Goal: Task Accomplishment & Management: Complete application form

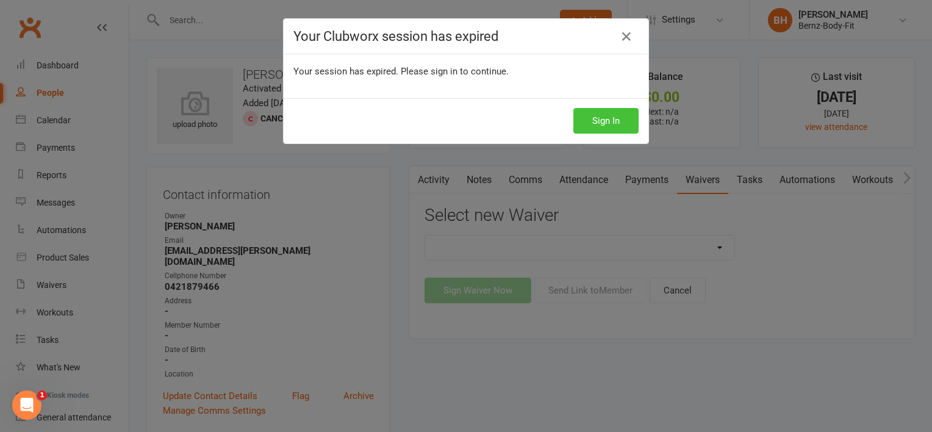
click at [597, 118] on button "Sign In" at bounding box center [606, 121] width 65 height 26
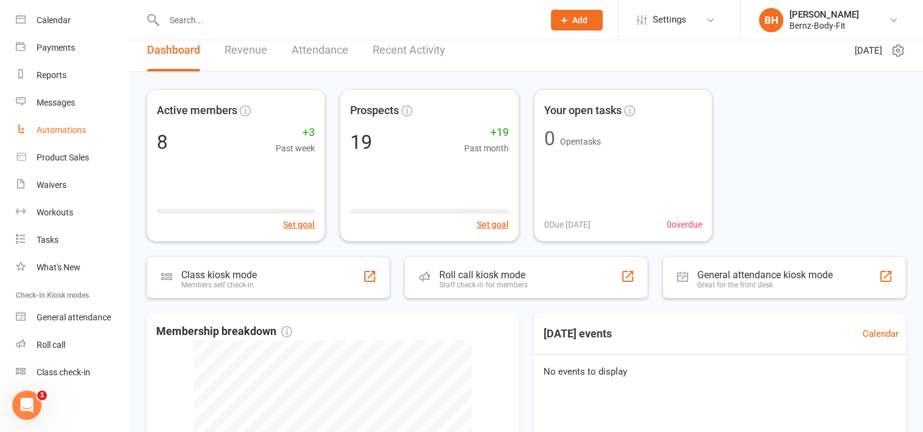
scroll to position [12, 0]
click at [52, 187] on div "Waivers" at bounding box center [52, 185] width 30 height 10
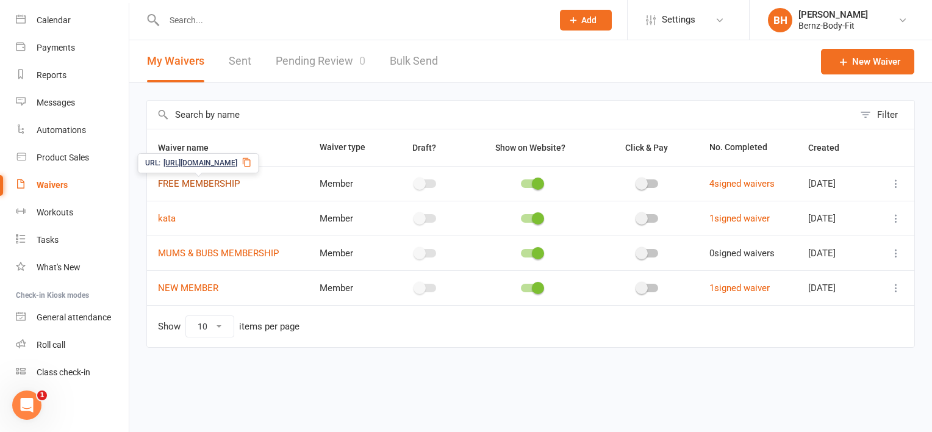
click at [226, 178] on link "FREE MEMBERSHIP" at bounding box center [199, 183] width 82 height 11
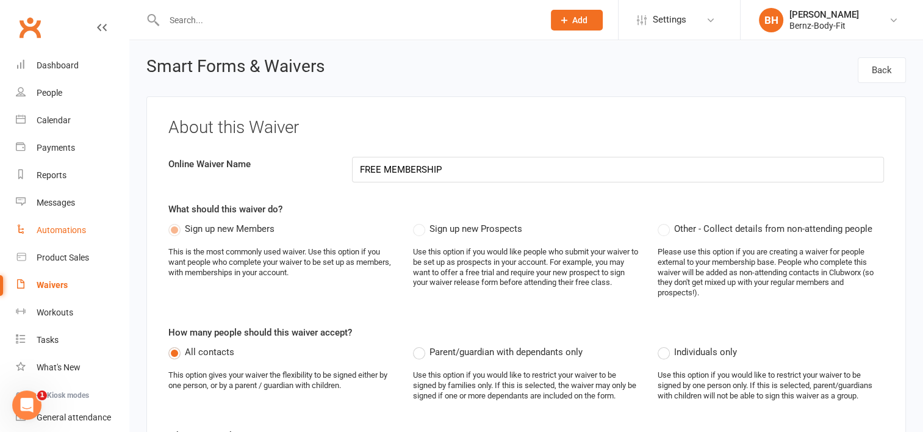
click at [73, 232] on div "Automations" at bounding box center [61, 230] width 49 height 10
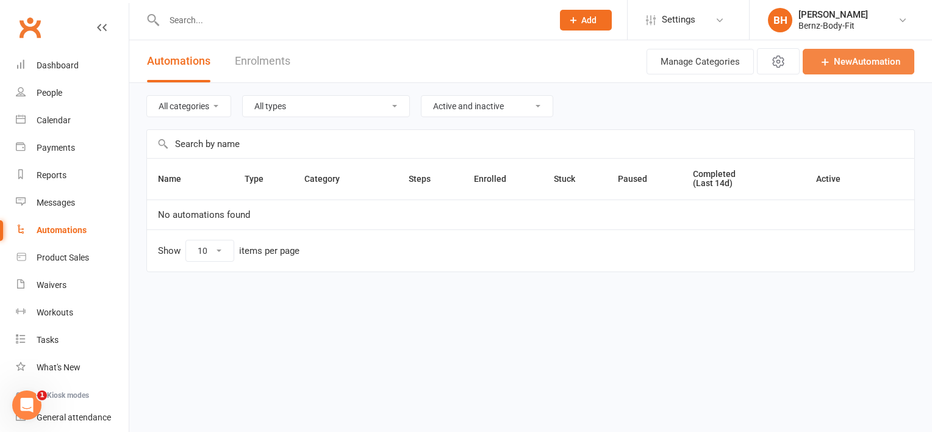
click at [851, 60] on link "New Automation" at bounding box center [859, 62] width 112 height 26
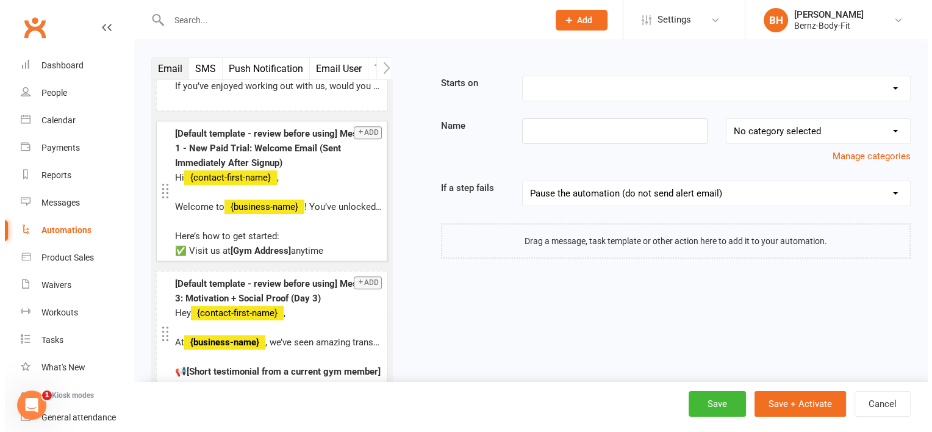
scroll to position [602, 0]
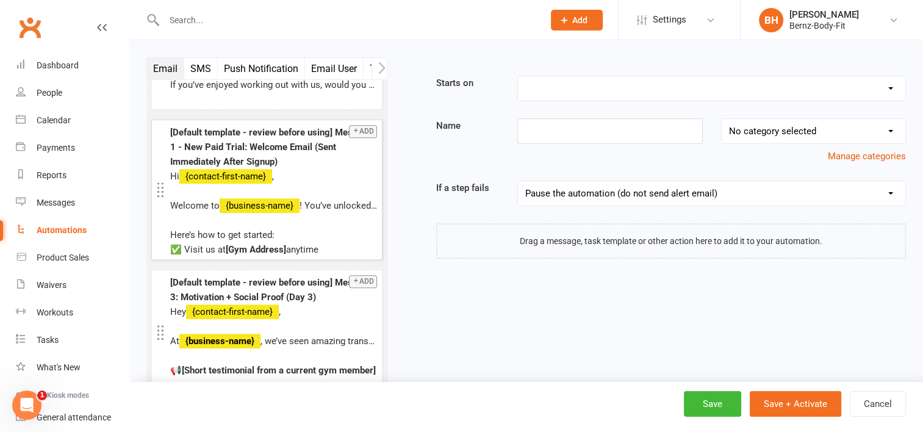
click at [271, 225] on p at bounding box center [273, 220] width 207 height 15
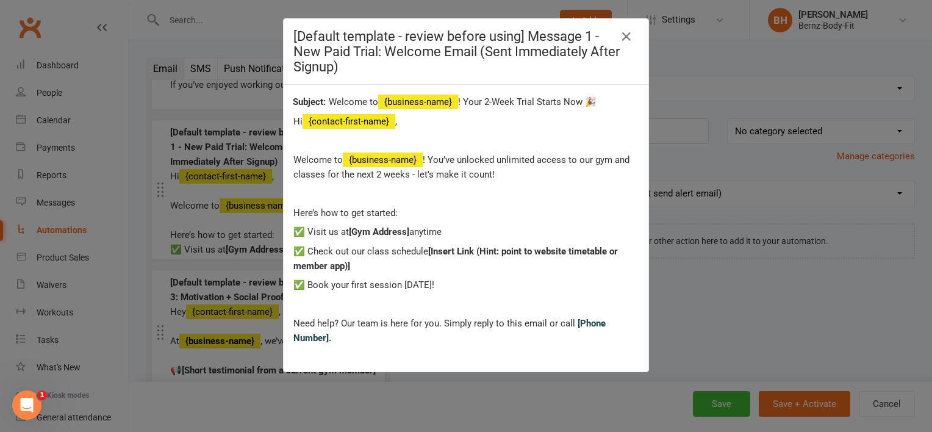
click at [447, 102] on div "Welcome to {business-name} ! Your 2-Week Trial Starts Now 🎉" at bounding box center [465, 102] width 345 height 15
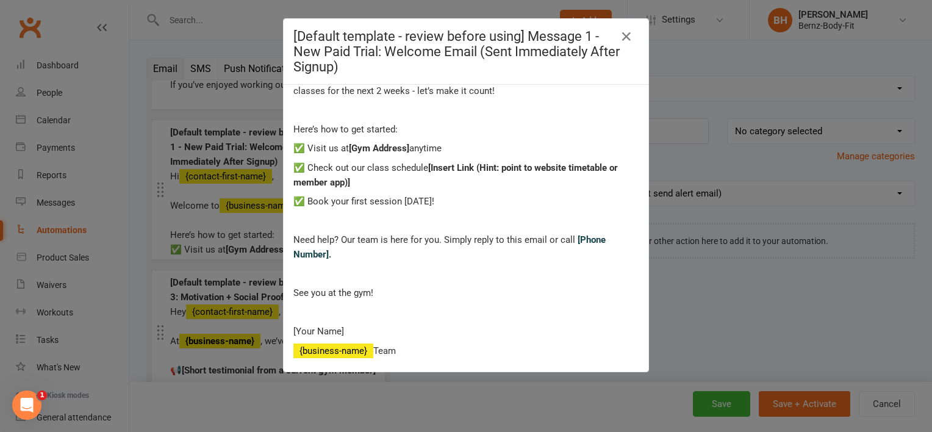
scroll to position [0, 0]
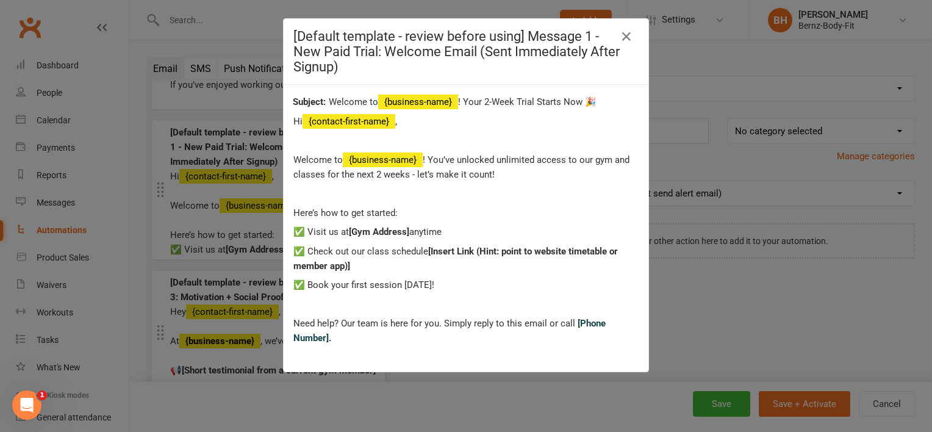
click at [451, 100] on div "Welcome to {business-name} ! Your 2-Week Trial Starts Now 🎉" at bounding box center [465, 102] width 345 height 15
drag, startPoint x: 451, startPoint y: 100, endPoint x: 492, endPoint y: 136, distance: 54.9
click at [492, 136] on p at bounding box center [466, 140] width 345 height 15
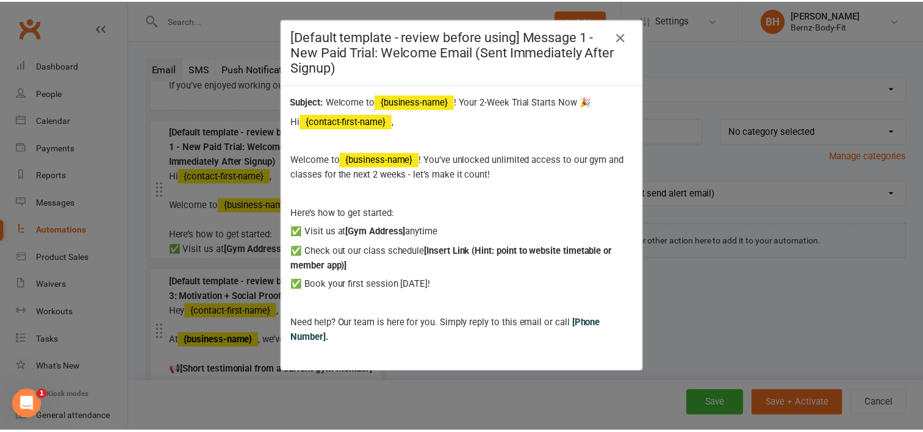
scroll to position [84, 0]
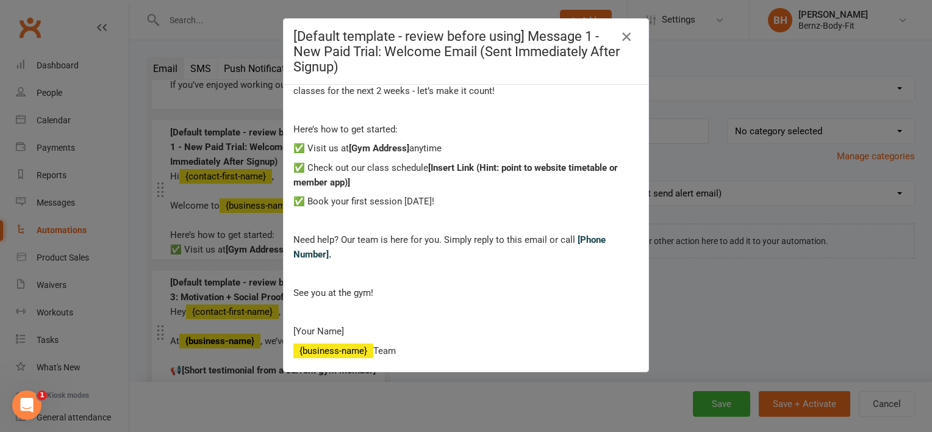
click at [624, 35] on icon "button" at bounding box center [626, 36] width 15 height 15
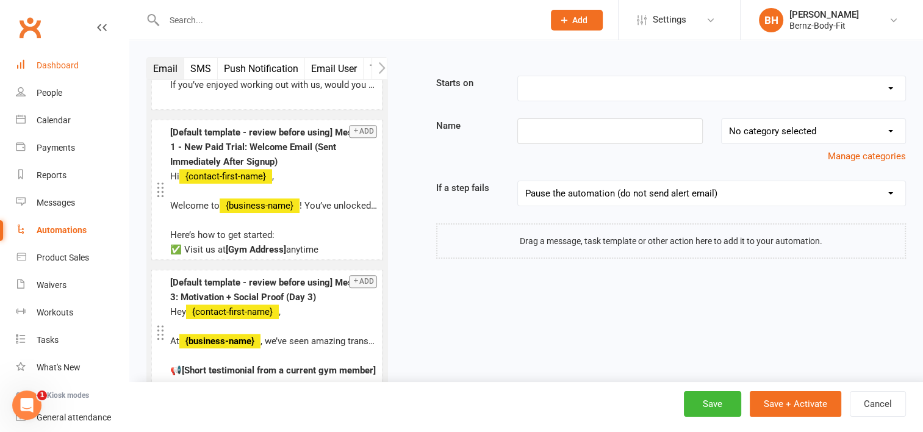
click at [57, 63] on div "Dashboard" at bounding box center [58, 65] width 42 height 10
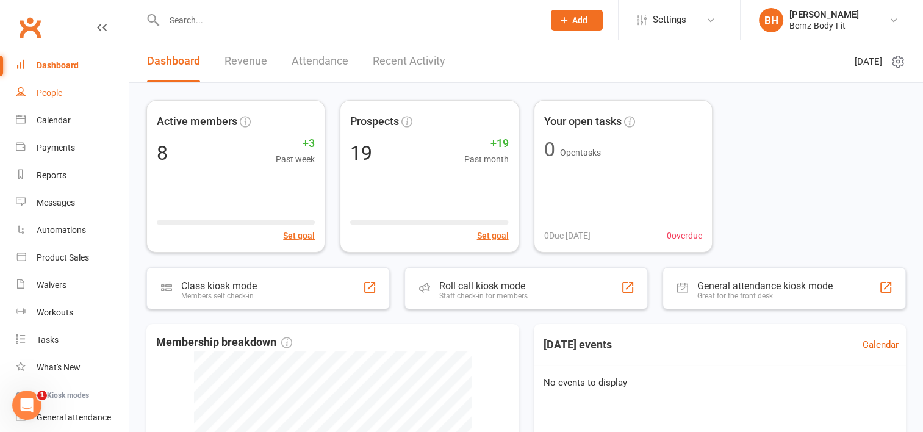
click at [54, 92] on div "People" at bounding box center [50, 93] width 26 height 10
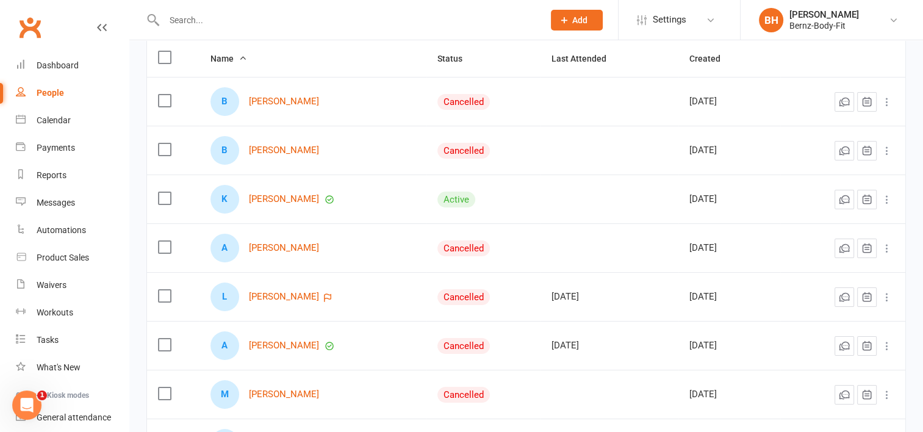
scroll to position [139, 0]
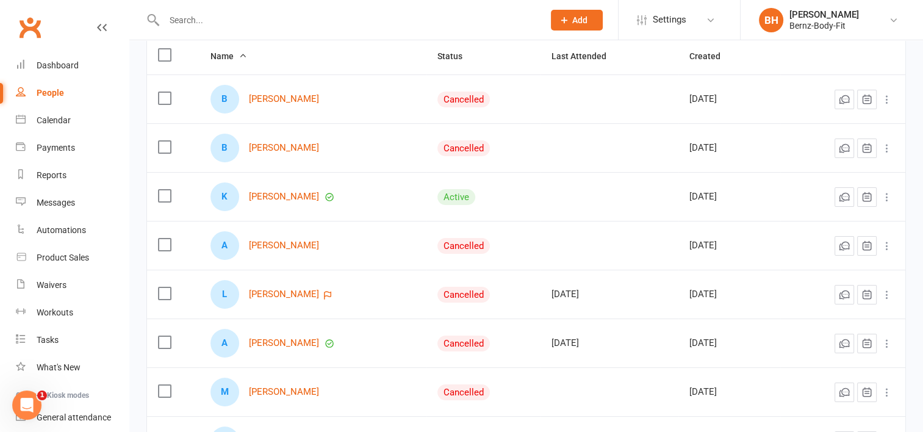
click at [259, 259] on td "A ANGELA CHUDLEIGH" at bounding box center [313, 245] width 227 height 49
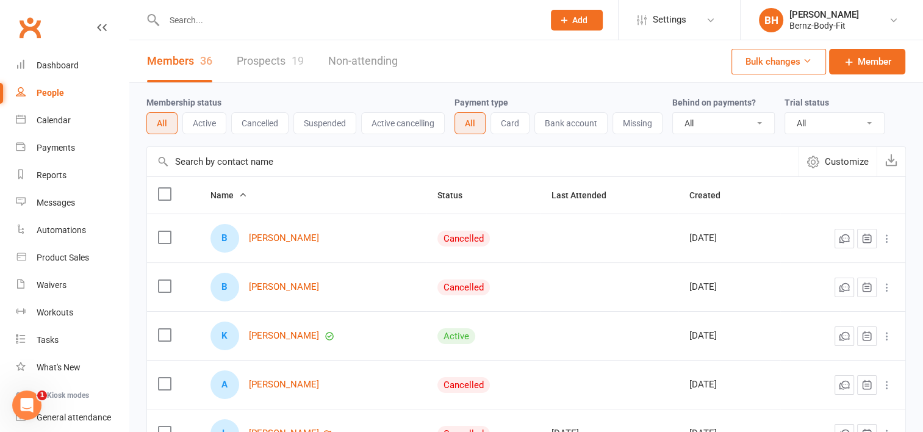
scroll to position [0, 0]
click at [283, 59] on link "Prospects 19" at bounding box center [270, 61] width 67 height 42
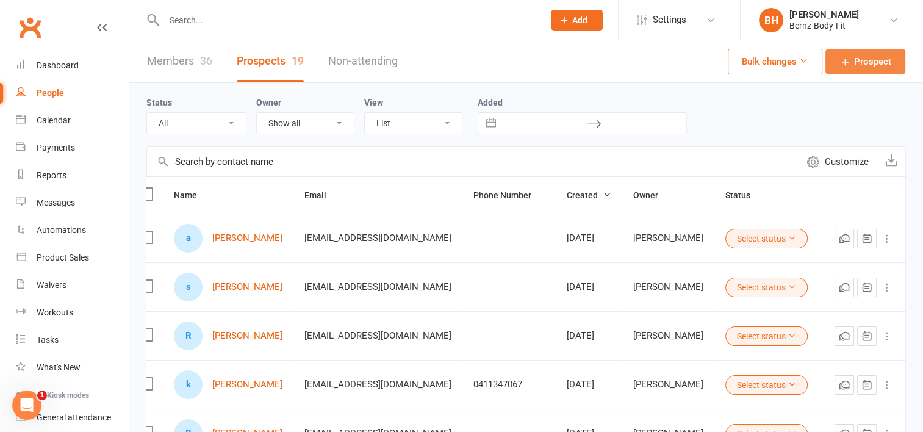
click at [857, 59] on span "Prospect" at bounding box center [872, 61] width 37 height 15
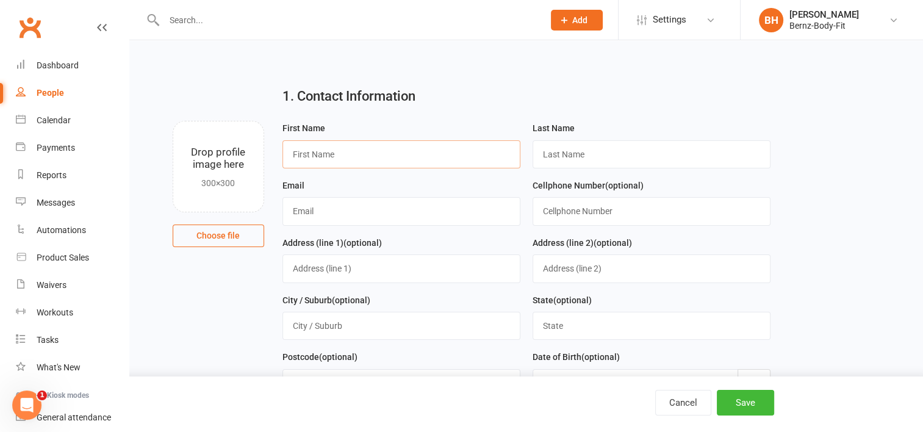
click at [319, 154] on input "text" at bounding box center [402, 154] width 238 height 28
type input "Holly"
click at [550, 157] on input "text" at bounding box center [652, 154] width 238 height 28
type input "Lockwood"
click at [345, 203] on input "text" at bounding box center [402, 211] width 238 height 28
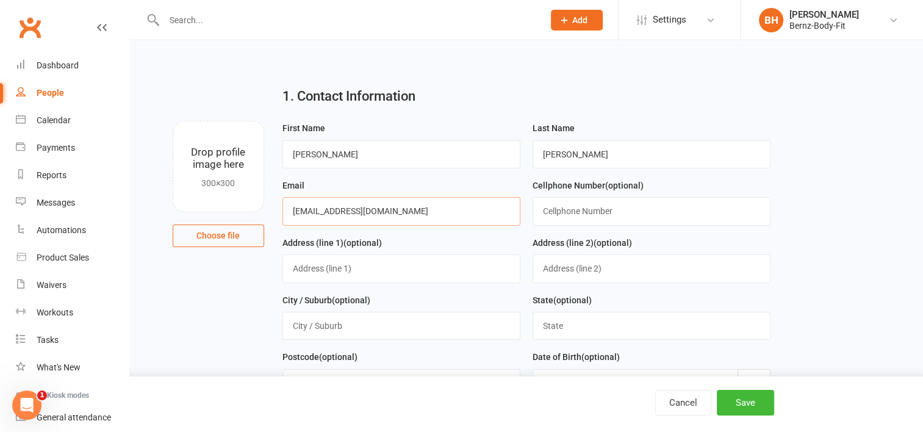
type input "hollylockwood18@gmail.com"
click at [544, 212] on input "text" at bounding box center [652, 211] width 238 height 28
type input "0416785083"
click at [747, 400] on button "Save" at bounding box center [745, 403] width 57 height 26
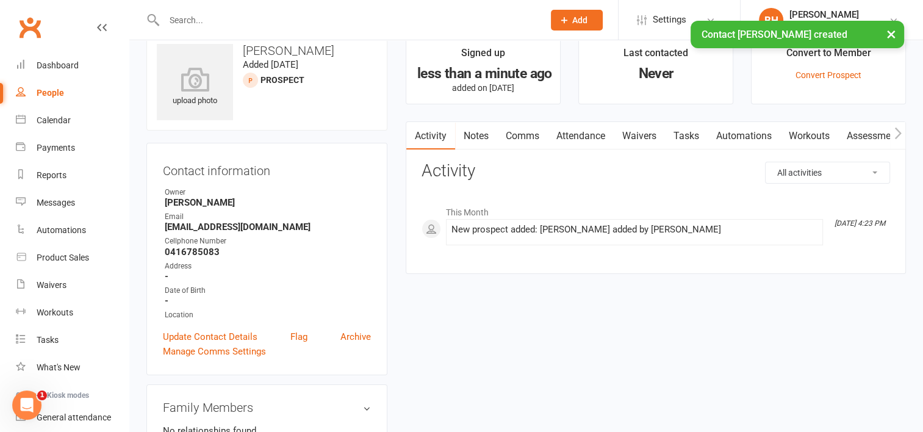
scroll to position [24, 0]
